Goal: Task Accomplishment & Management: Manage account settings

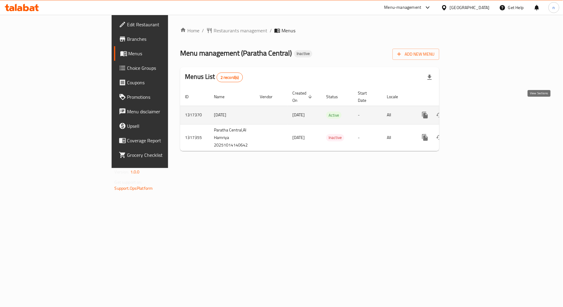
click at [476, 108] on link "enhanced table" at bounding box center [469, 115] width 14 height 14
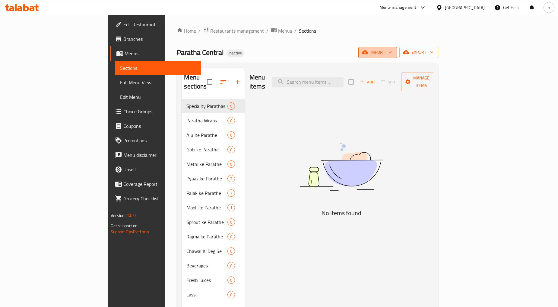
click at [392, 53] on span "import" at bounding box center [377, 53] width 29 height 8
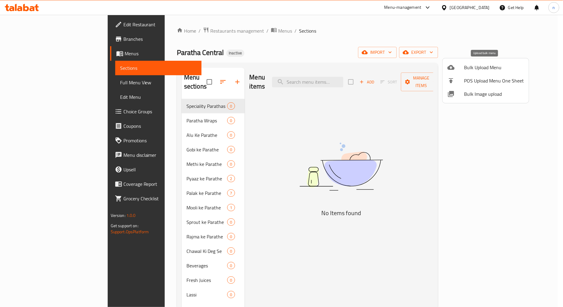
click at [484, 70] on span "Bulk Upload Menu" at bounding box center [495, 67] width 60 height 7
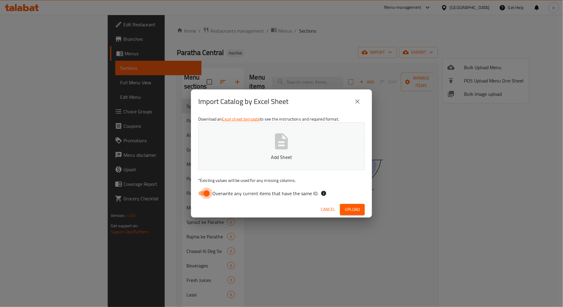
click at [200, 197] on input "Overwrite any current items that have the same ID." at bounding box center [207, 192] width 34 height 11
checkbox input "false"
click at [344, 212] on button "Upload" at bounding box center [352, 209] width 25 height 11
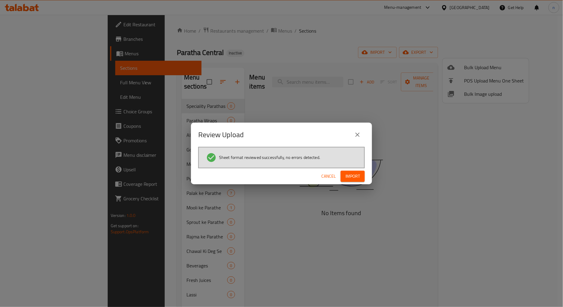
click at [350, 179] on span "Import" at bounding box center [353, 176] width 14 height 8
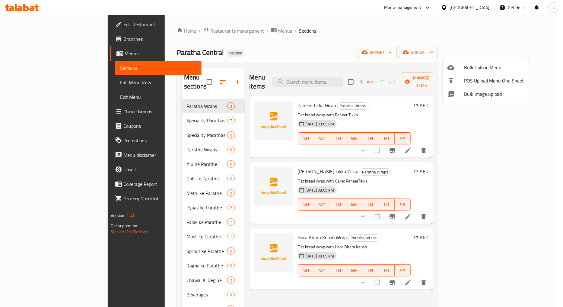
click at [438, 34] on div at bounding box center [281, 153] width 563 height 307
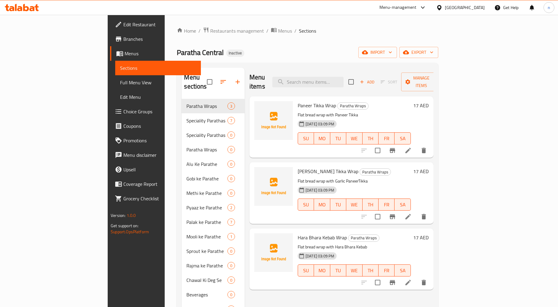
click at [115, 87] on link "Full Menu View" at bounding box center [158, 82] width 86 height 14
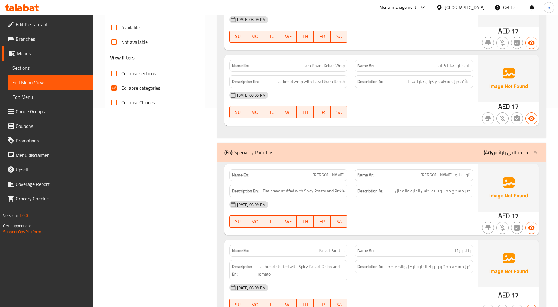
scroll to position [168, 0]
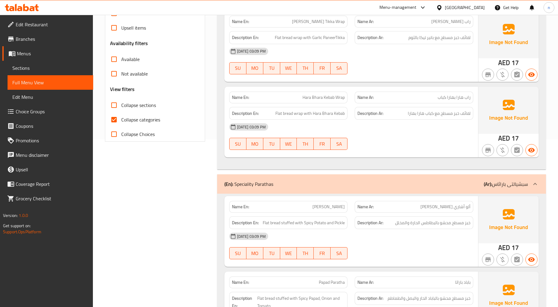
click at [118, 120] on input "Collapse categories" at bounding box center [114, 119] width 14 height 14
checkbox input "false"
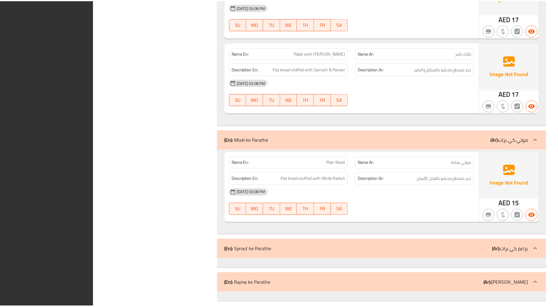
scroll to position [1863, 0]
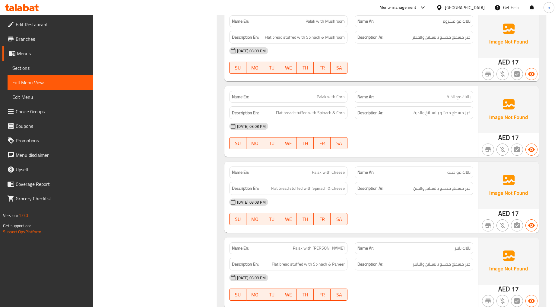
scroll to position [1460, 0]
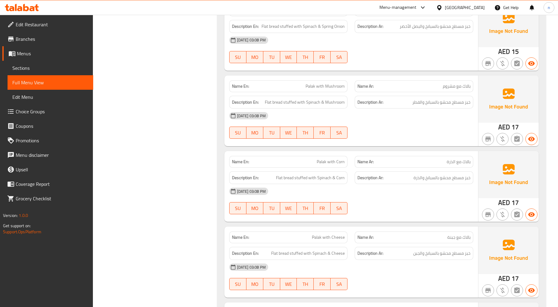
click at [64, 53] on span "Menus" at bounding box center [53, 53] width 72 height 7
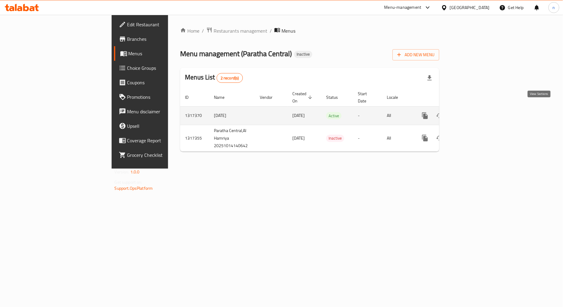
click at [476, 109] on link "enhanced table" at bounding box center [469, 115] width 14 height 14
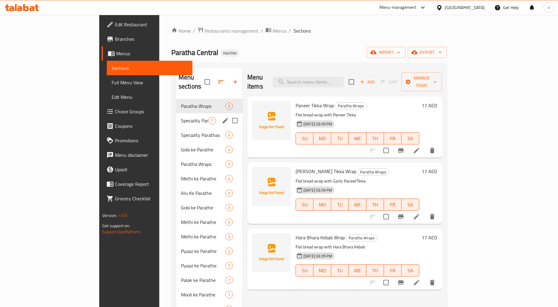
click at [176, 113] on div "Speciality Parathas 7" at bounding box center [209, 120] width 66 height 14
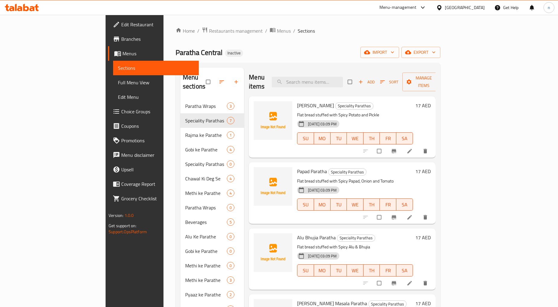
click at [118, 85] on span "Full Menu View" at bounding box center [156, 82] width 76 height 7
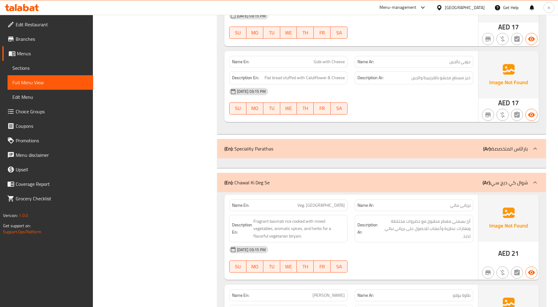
scroll to position [1207, 0]
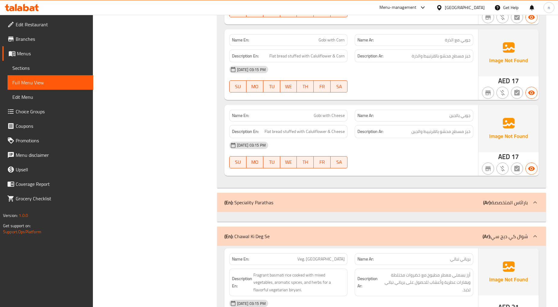
click at [421, 205] on div "(En): Speciality Parathas (Ar): باراثاس المتخصصة" at bounding box center [377, 202] width 304 height 7
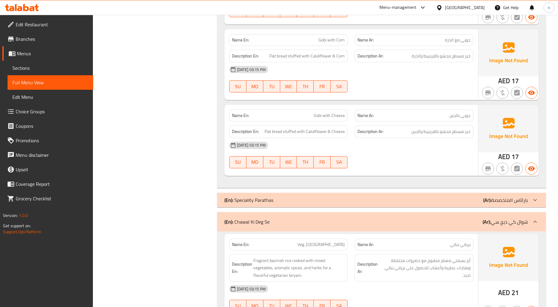
click at [434, 220] on div "(En): [PERSON_NAME] (Ar): شوال كي ديج سي" at bounding box center [377, 221] width 304 height 7
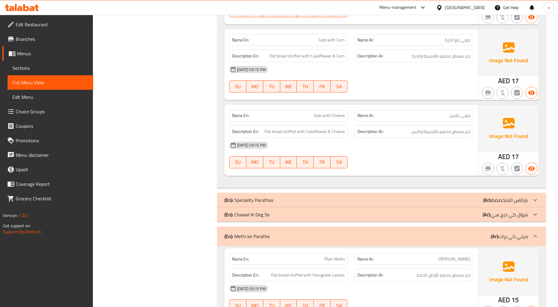
click at [447, 214] on div "(En): [PERSON_NAME] (Ar): شوال كي ديج سي" at bounding box center [377, 214] width 304 height 7
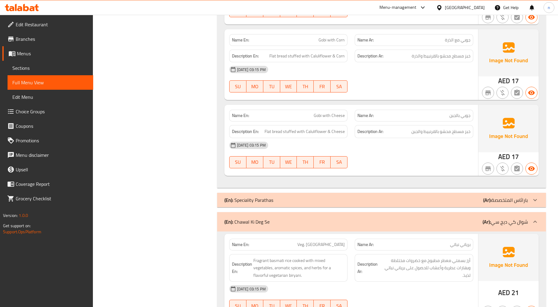
click at [451, 206] on div "(En): Speciality Parathas (Ar): باراثاس المتخصصة" at bounding box center [381, 200] width 329 height 14
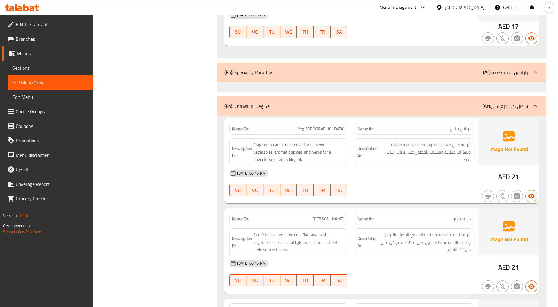
scroll to position [1174, 0]
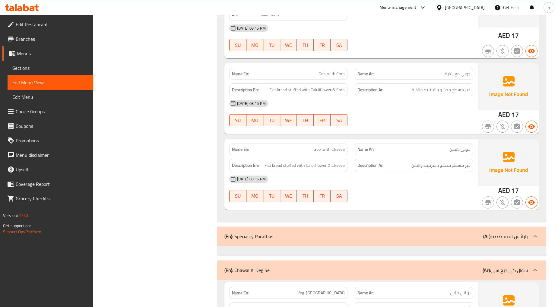
click at [44, 62] on link "Sections" at bounding box center [51, 68] width 86 height 14
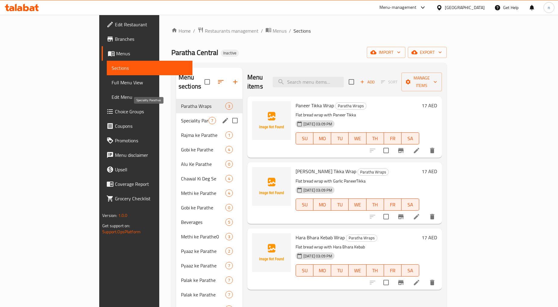
click at [181, 117] on span "Speciality Parathas" at bounding box center [194, 120] width 27 height 7
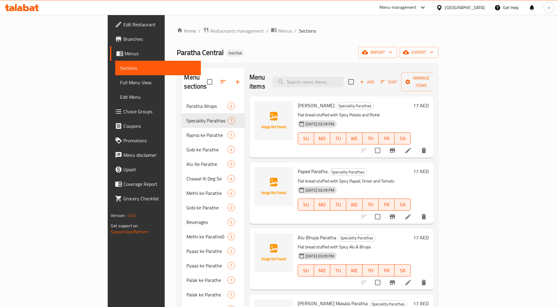
click at [120, 86] on span "Full Menu View" at bounding box center [158, 82] width 76 height 7
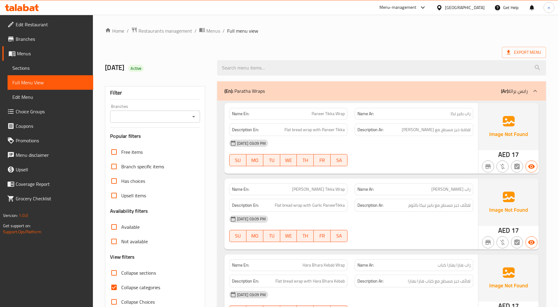
click at [423, 56] on div "[DATE] Active" at bounding box center [325, 67] width 449 height 27
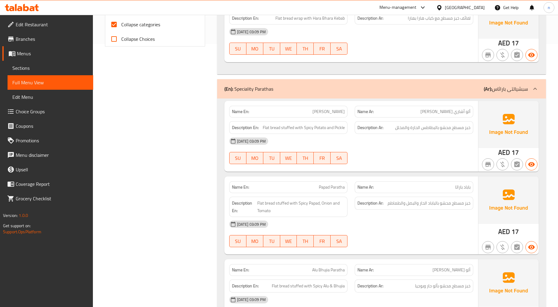
scroll to position [232, 0]
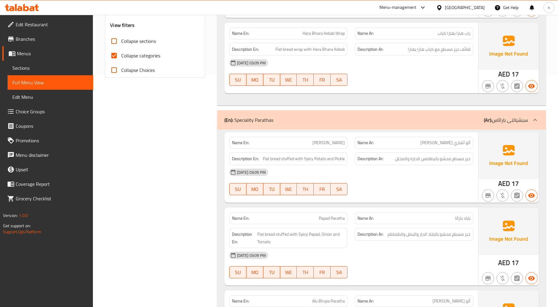
click at [465, 217] on span "باباد باراثا" at bounding box center [463, 218] width 15 height 6
click at [329, 217] on span "Papad Paratha" at bounding box center [332, 218] width 26 height 6
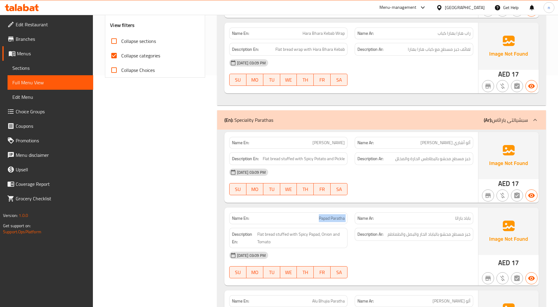
click at [329, 217] on span "Papad Paratha" at bounding box center [332, 218] width 26 height 6
copy span "Papad Paratha"
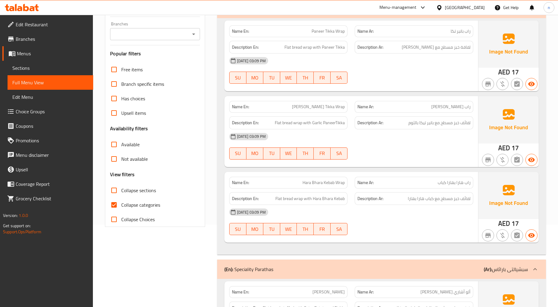
scroll to position [0, 0]
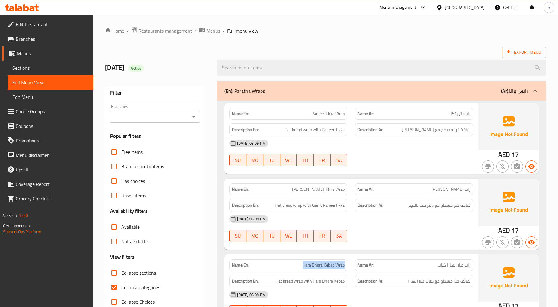
click at [39, 72] on link "Sections" at bounding box center [51, 68] width 86 height 14
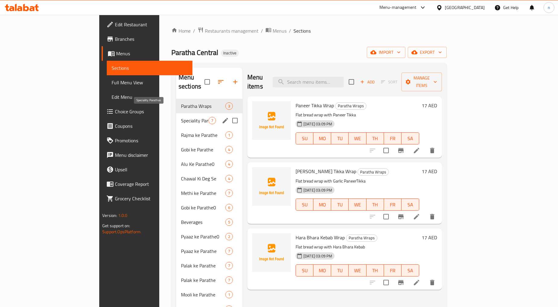
click at [181, 117] on span "Speciality Parathas" at bounding box center [194, 120] width 27 height 7
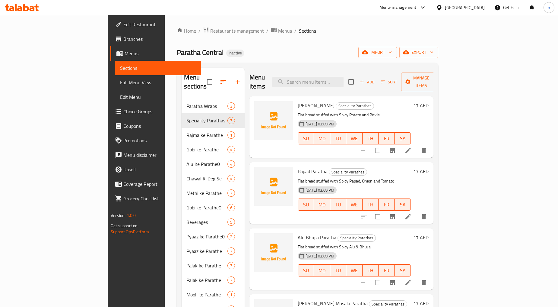
click at [120, 86] on span "Full Menu View" at bounding box center [158, 82] width 76 height 7
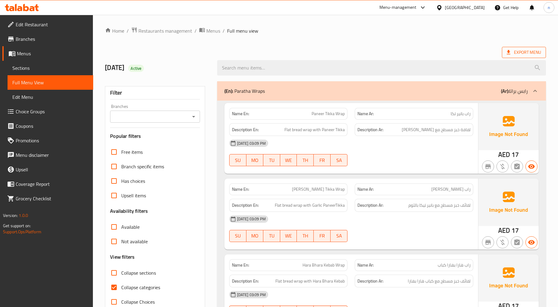
click at [532, 53] on span "Export Menu" at bounding box center [524, 53] width 34 height 8
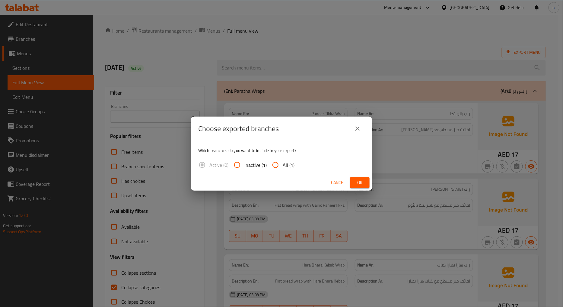
click at [276, 158] on input "All (1)" at bounding box center [275, 165] width 14 height 14
radio input "true"
click at [365, 184] on button "Ok" at bounding box center [359, 182] width 19 height 11
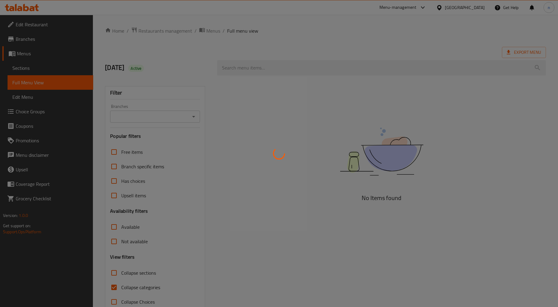
click at [40, 62] on div at bounding box center [279, 153] width 558 height 307
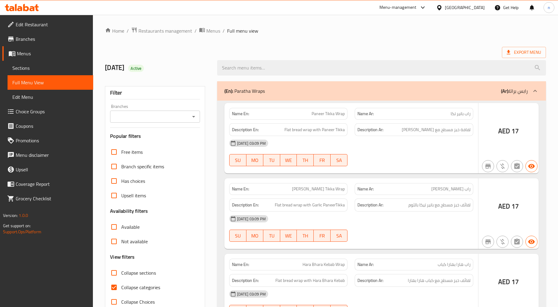
click at [39, 66] on div at bounding box center [279, 153] width 558 height 307
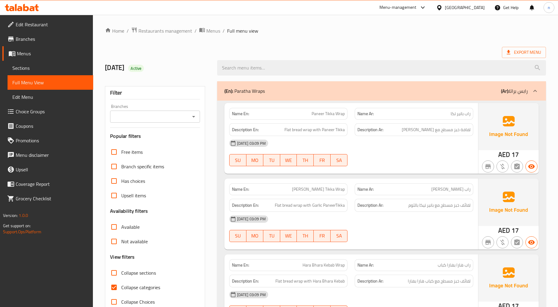
click at [39, 68] on span "Sections" at bounding box center [50, 67] width 76 height 7
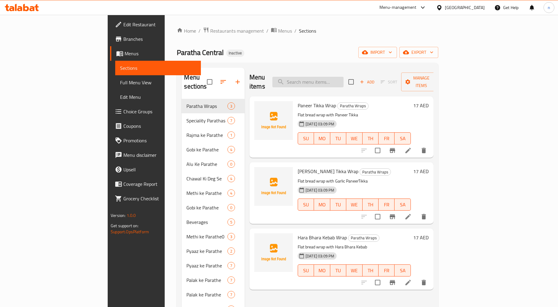
click at [344, 77] on input "search" at bounding box center [308, 82] width 71 height 11
paste input "Papad Paratha"
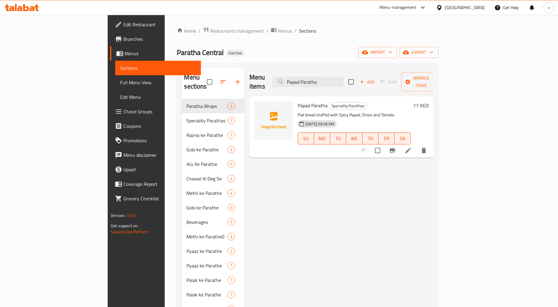
type input "Papad Paratha"
click at [412, 147] on icon at bounding box center [408, 150] width 7 height 7
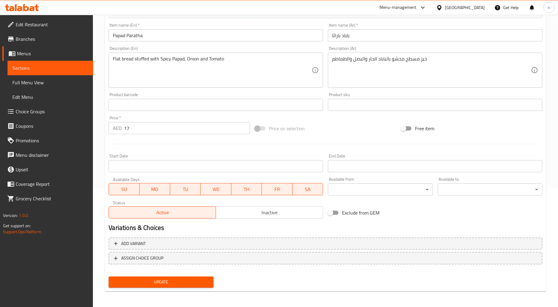
scroll to position [85, 0]
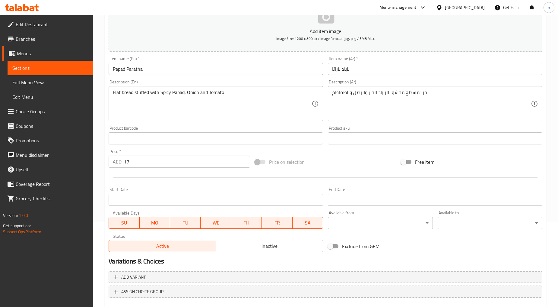
click at [334, 70] on input "باباد باراثا" at bounding box center [435, 69] width 215 height 12
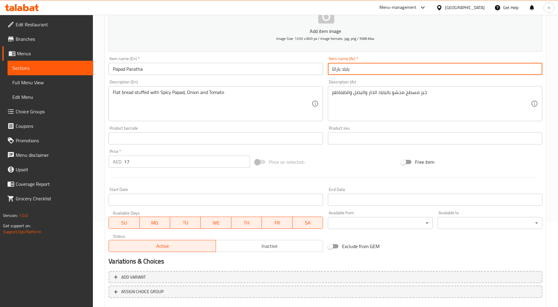
click at [334, 70] on input "باباد باراثا" at bounding box center [435, 69] width 215 height 12
paste input "ات"
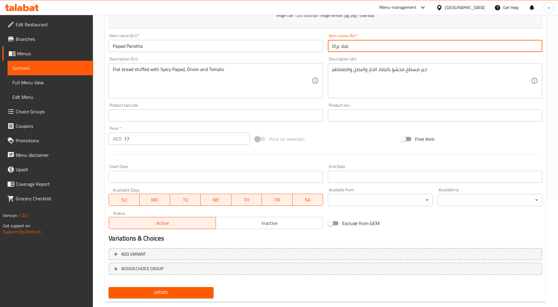
scroll to position [119, 0]
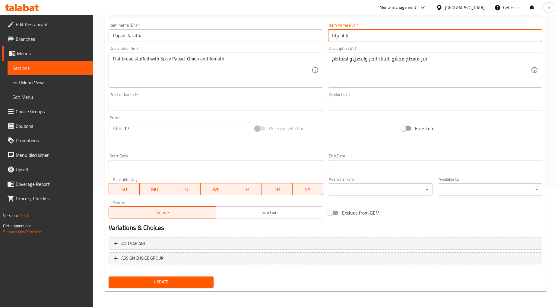
type input "باباد براتا"
click at [181, 284] on span "Update" at bounding box center [161, 282] width 95 height 8
